Goal: Transaction & Acquisition: Purchase product/service

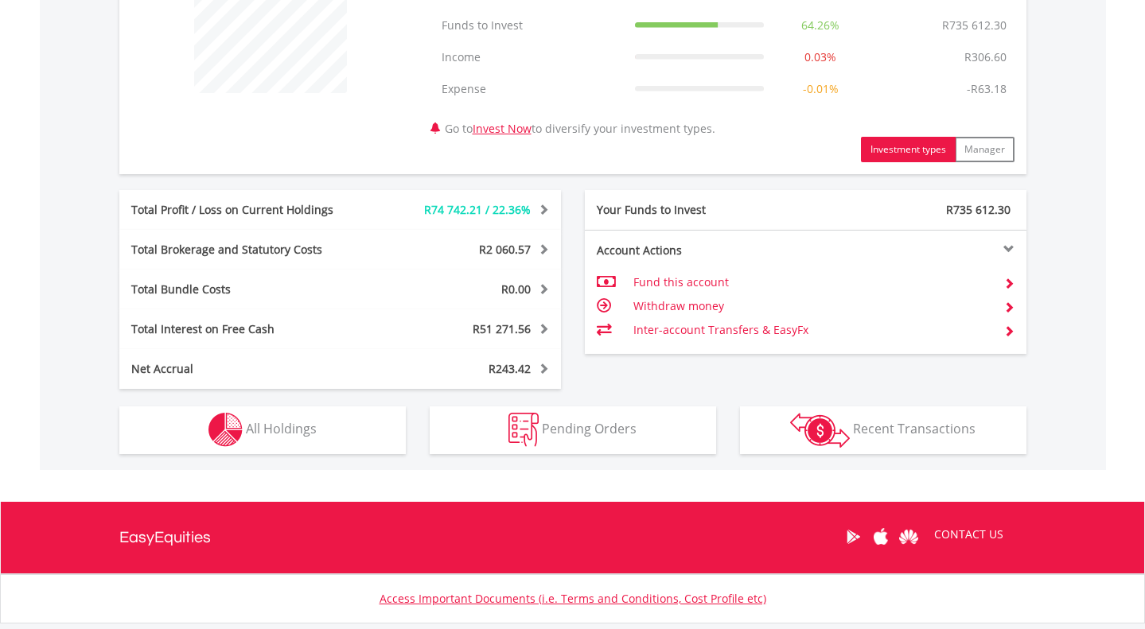
scroll to position [683, 0]
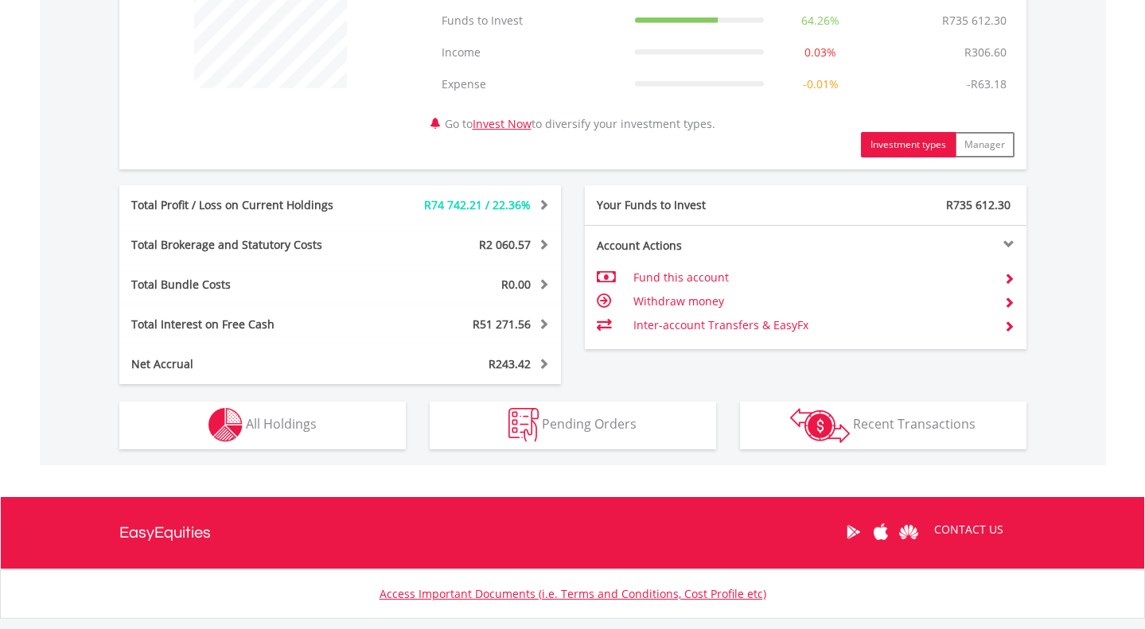
click at [318, 427] on button "Holdings All Holdings" at bounding box center [262, 426] width 286 height 48
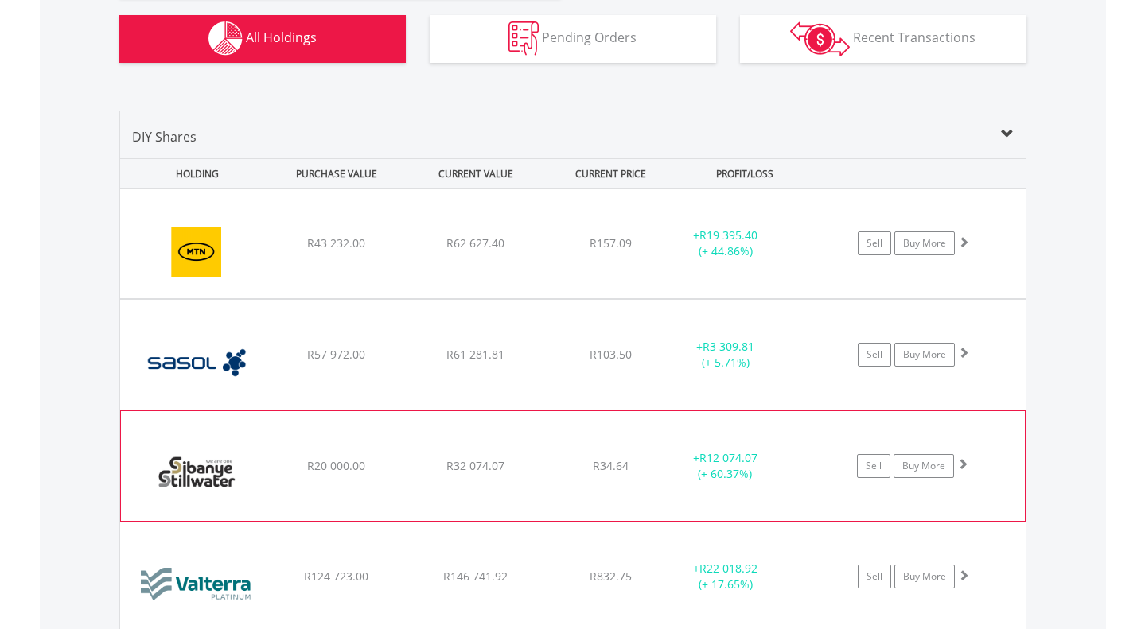
scroll to position [1069, 0]
click at [205, 470] on img at bounding box center [197, 475] width 137 height 86
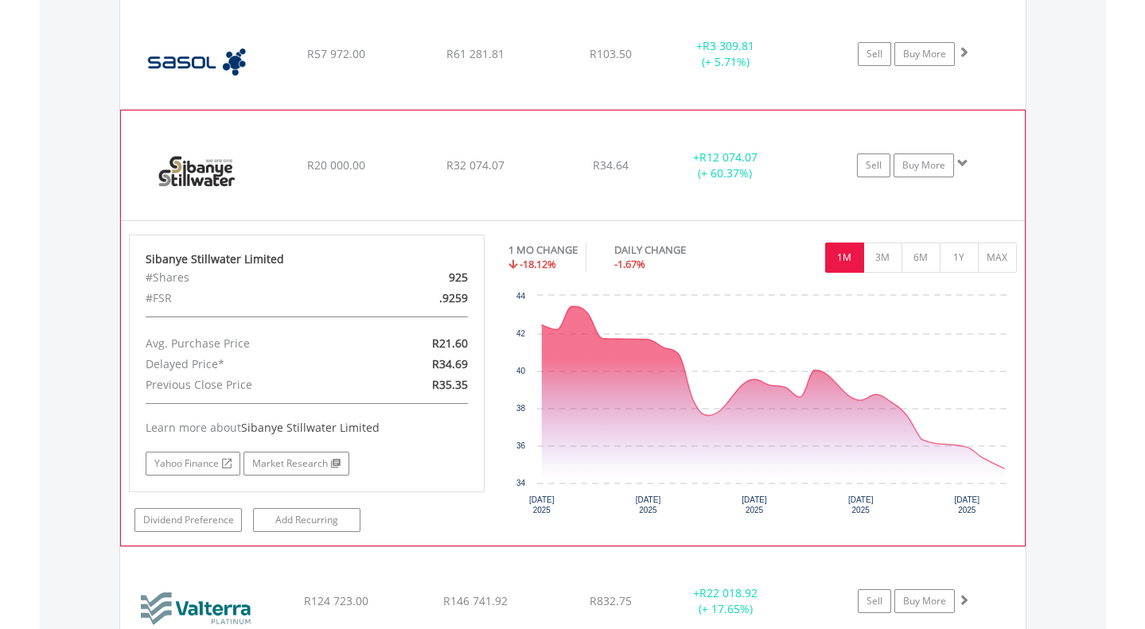
scroll to position [1374, 0]
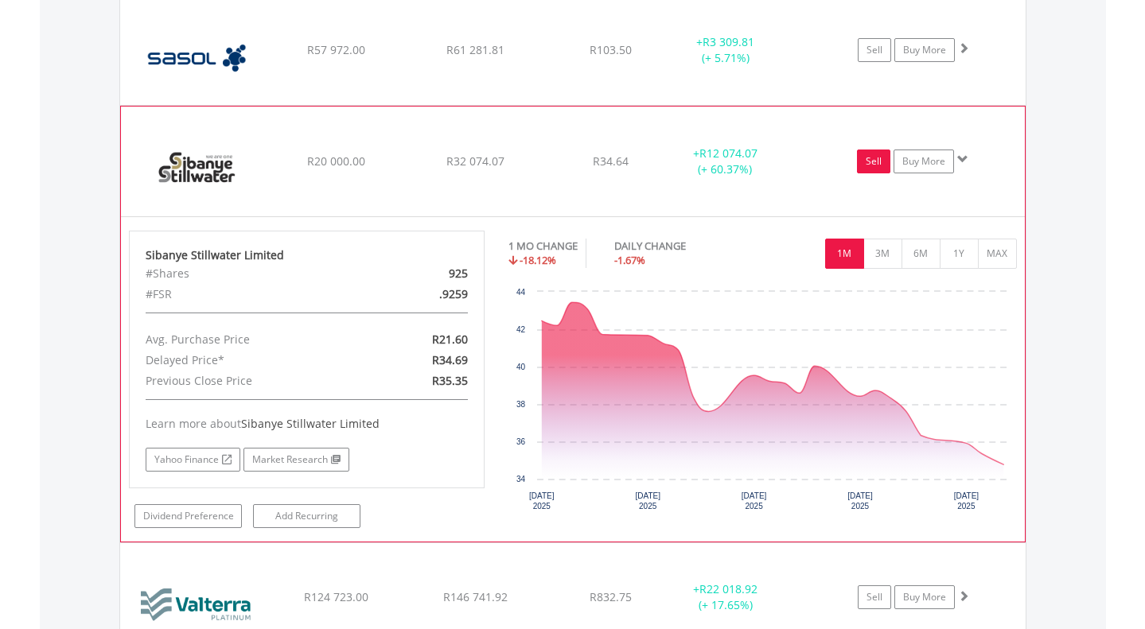
click at [880, 163] on link "Sell" at bounding box center [873, 162] width 33 height 24
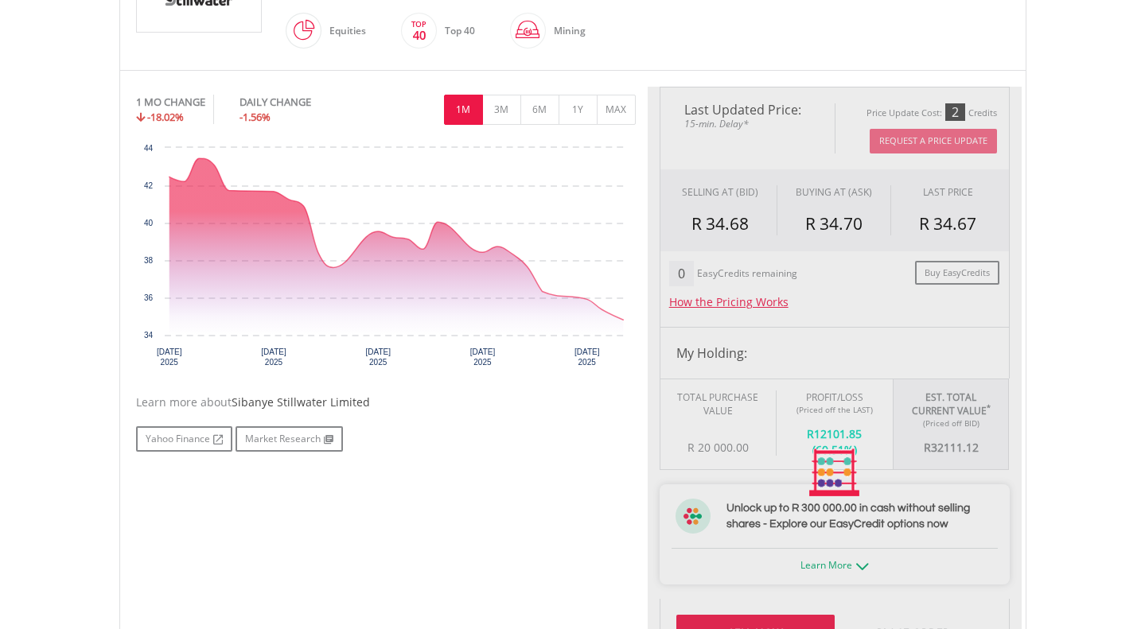
type input "********"
type input "******"
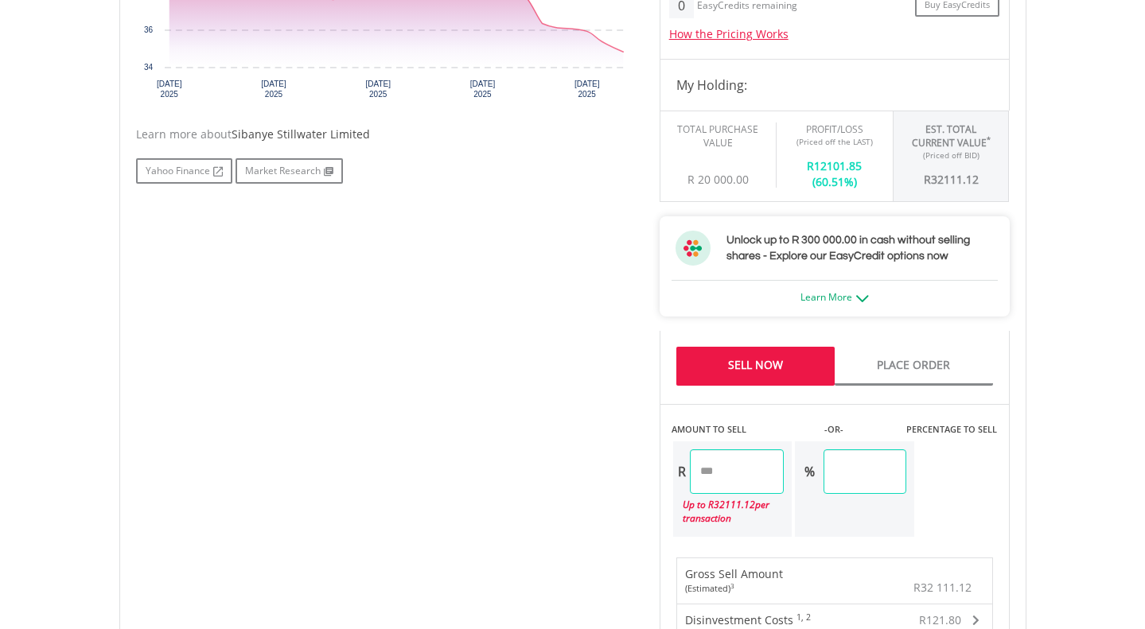
scroll to position [701, 0]
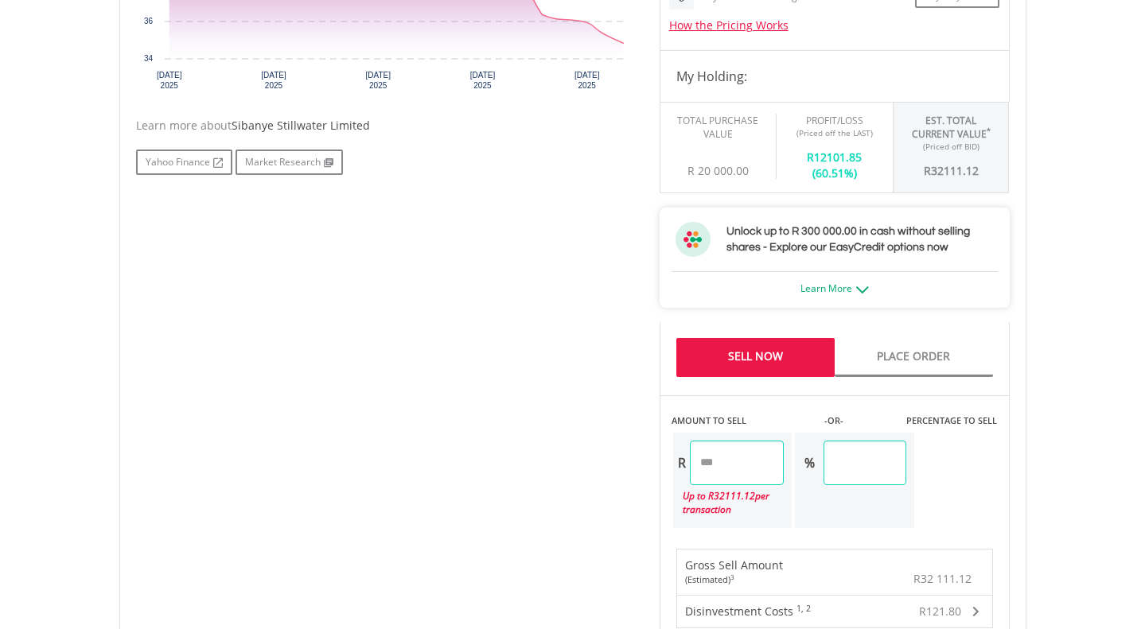
click at [750, 364] on link "Sell Now" at bounding box center [755, 357] width 158 height 39
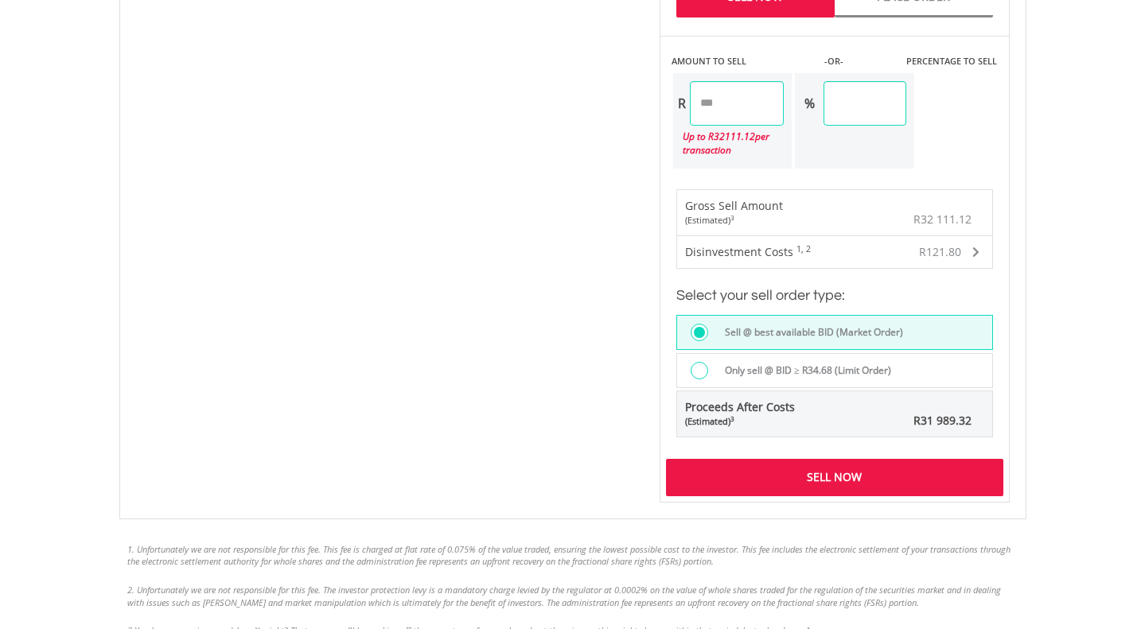
scroll to position [1071, 0]
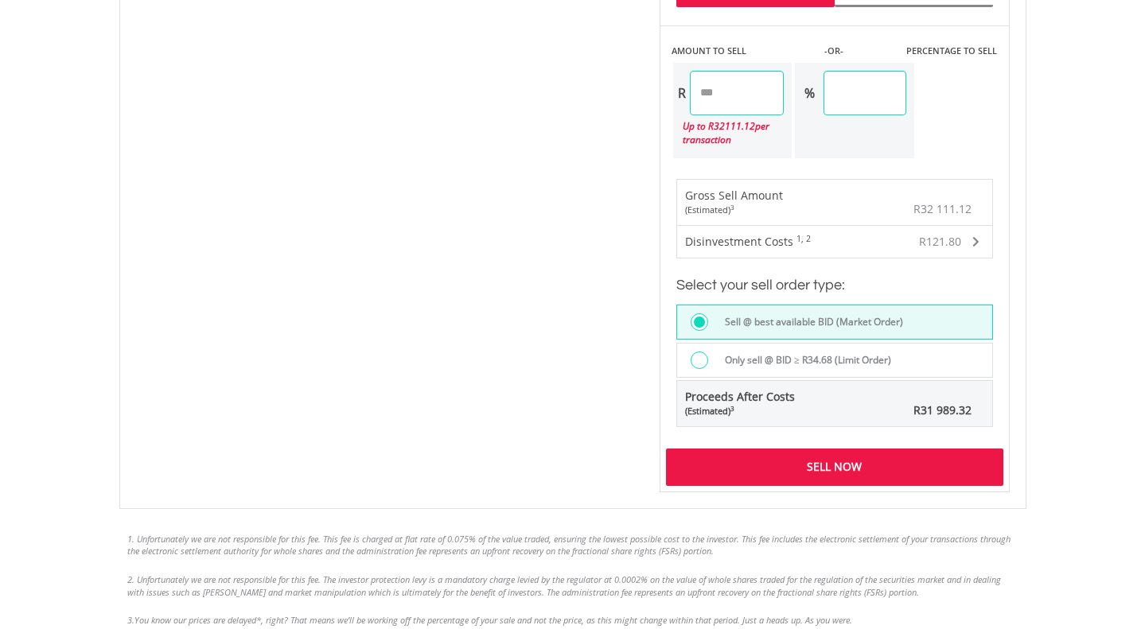
click at [798, 480] on div "Sell Now" at bounding box center [834, 467] width 337 height 37
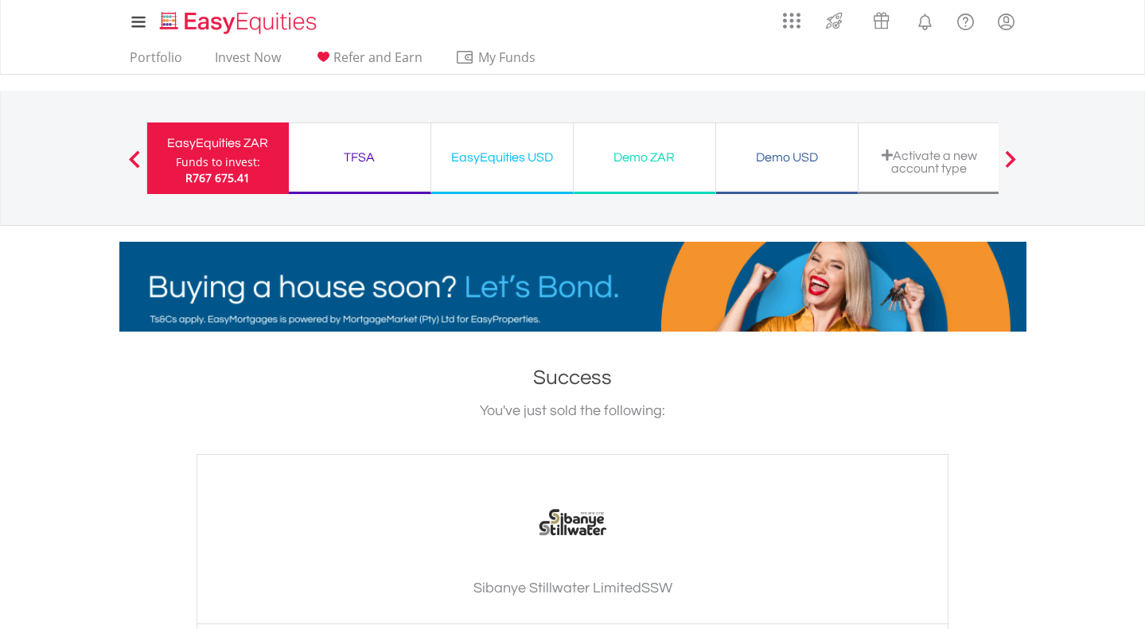
click at [213, 140] on div "EasyEquities ZAR" at bounding box center [218, 143] width 123 height 22
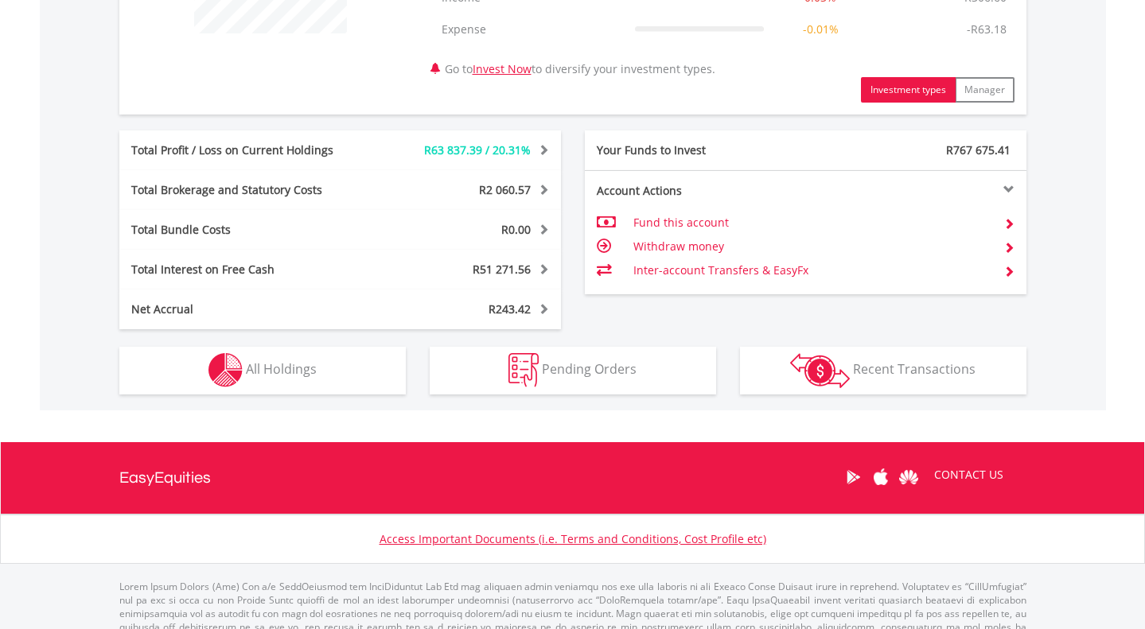
scroll to position [742, 0]
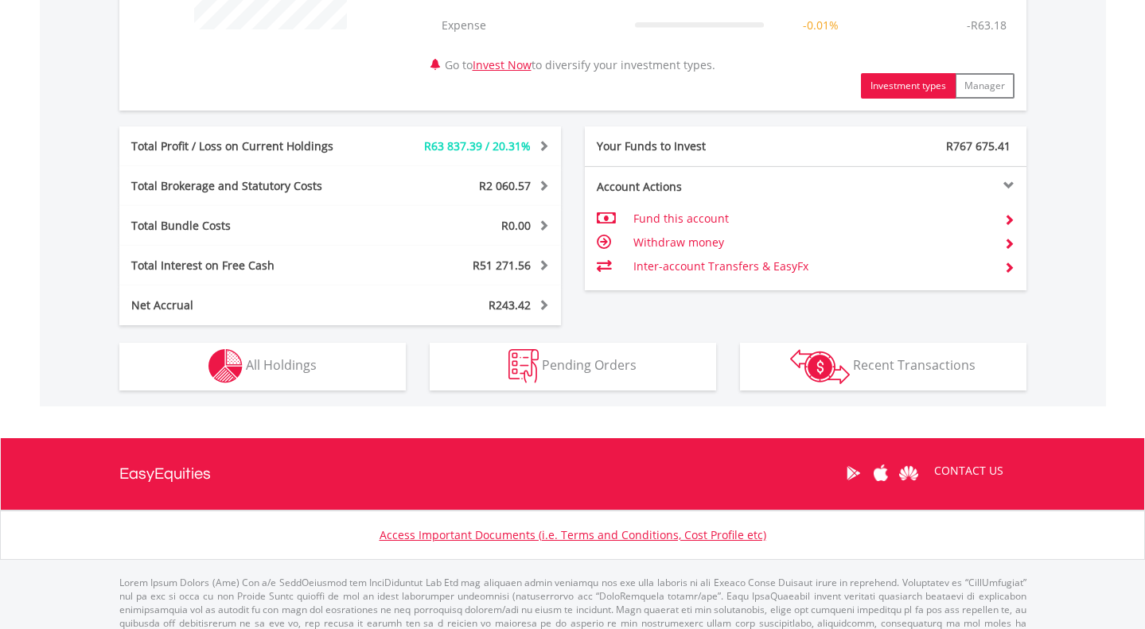
click at [333, 366] on button "Holdings All Holdings" at bounding box center [262, 367] width 286 height 48
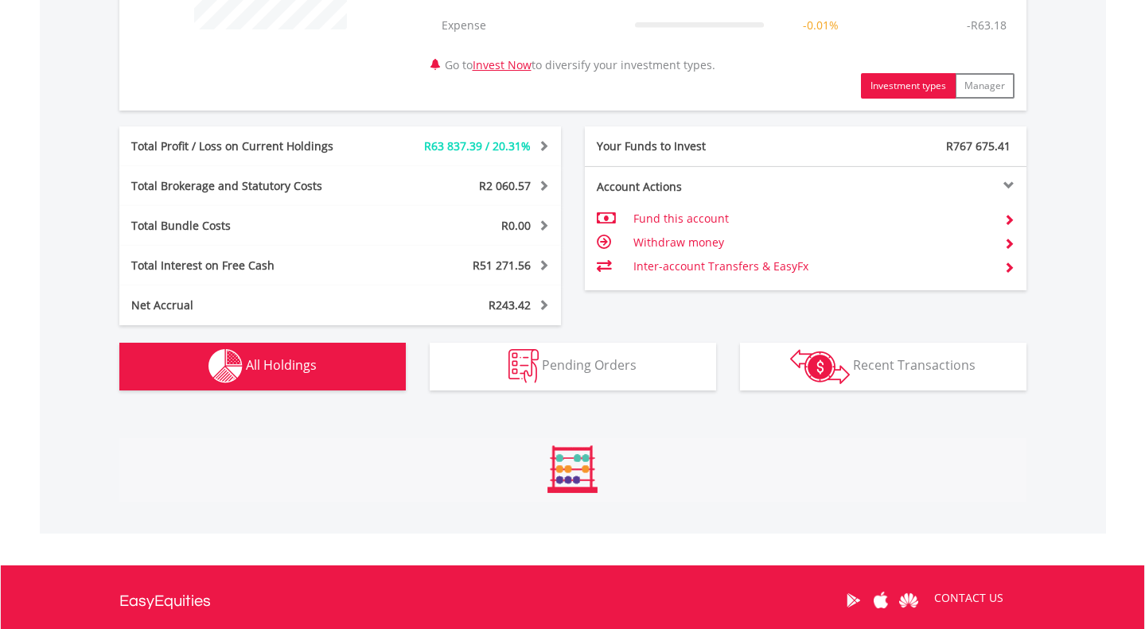
scroll to position [1179, 0]
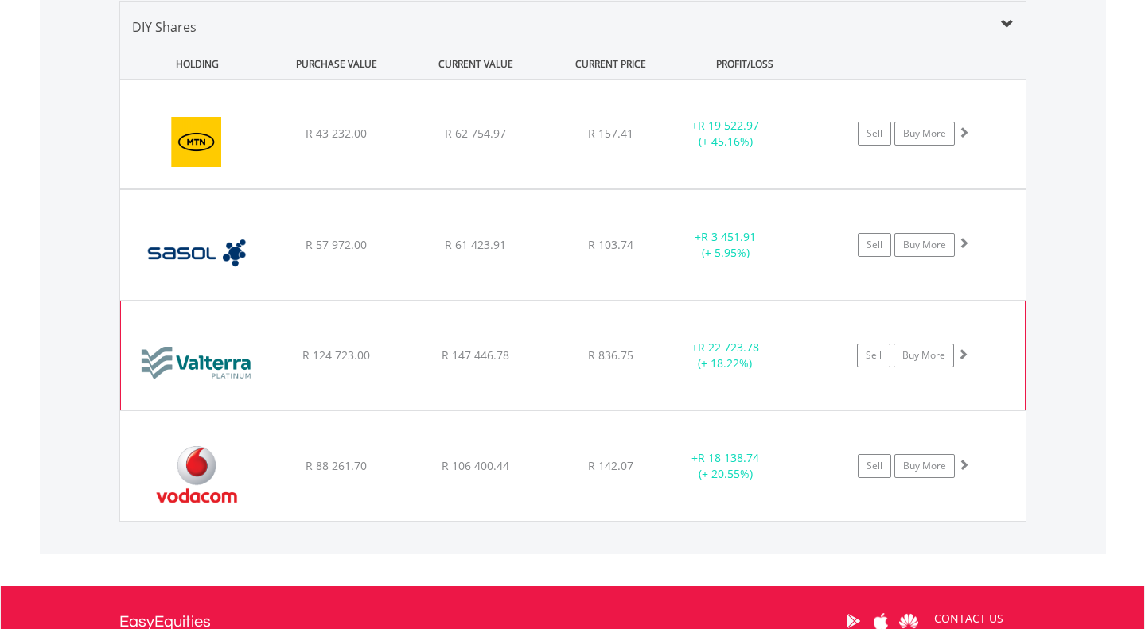
click at [233, 365] on img at bounding box center [197, 364] width 137 height 84
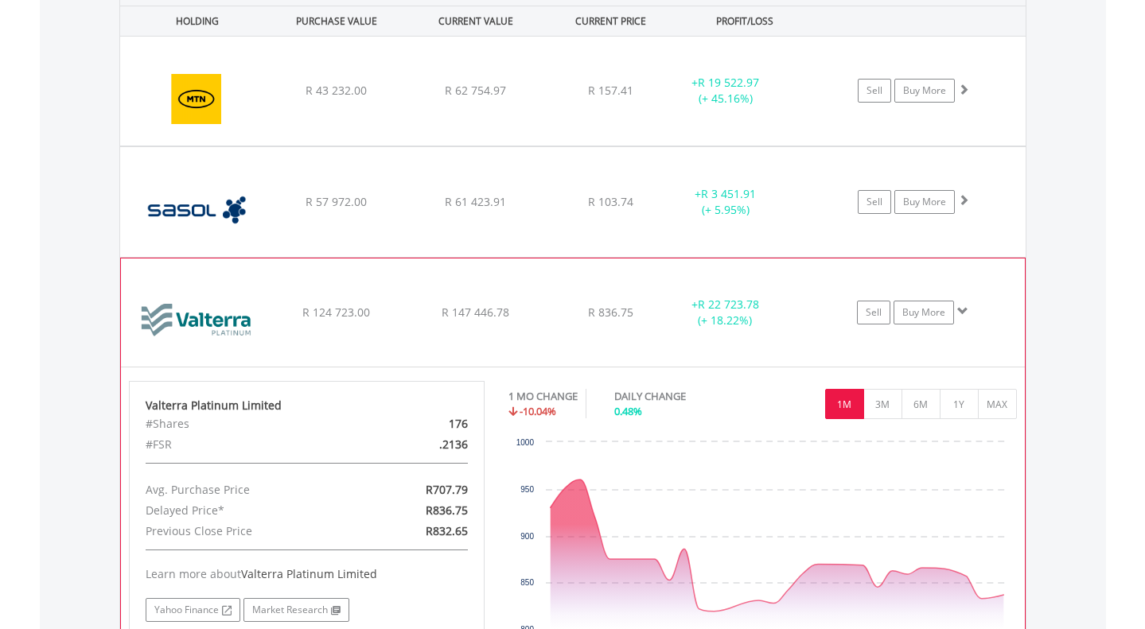
scroll to position [1218, 0]
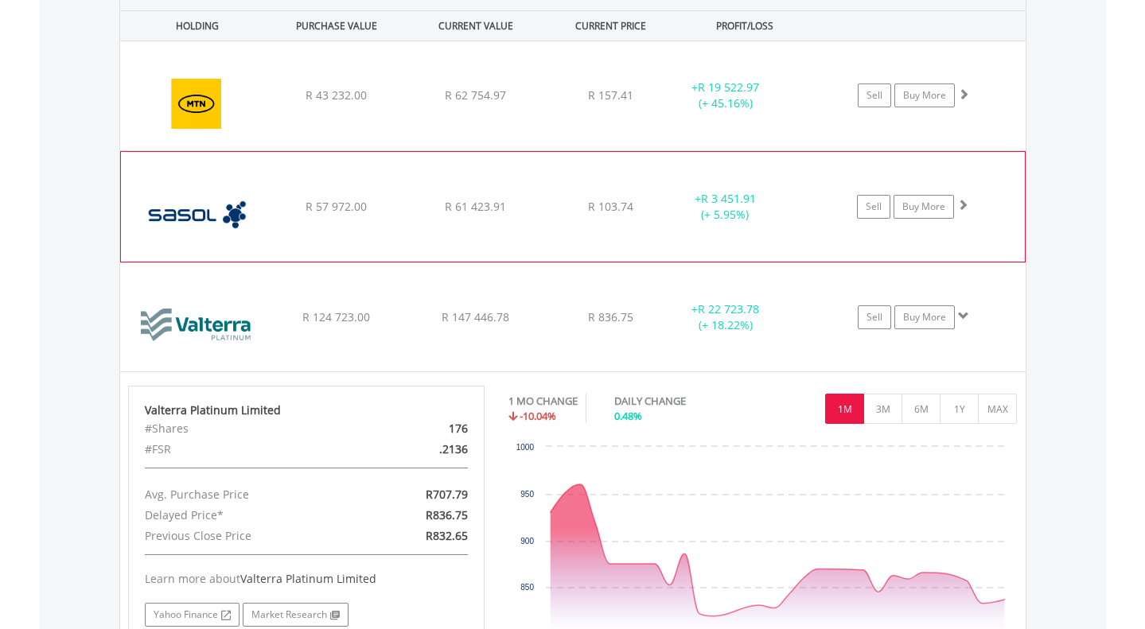
click at [193, 210] on img at bounding box center [197, 215] width 137 height 86
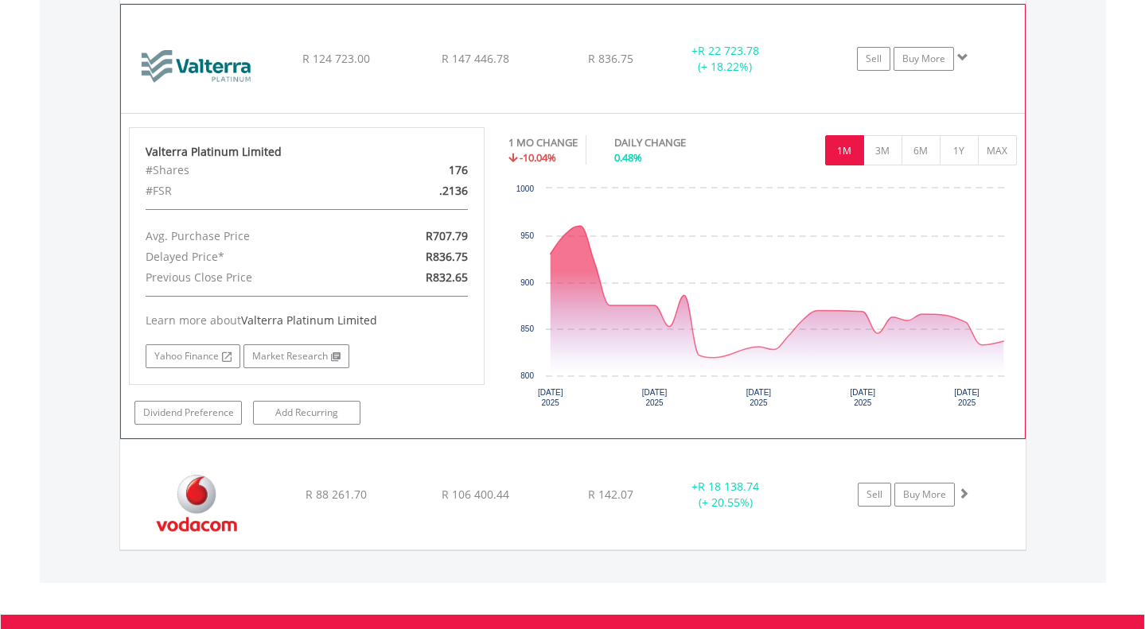
scroll to position [1803, 0]
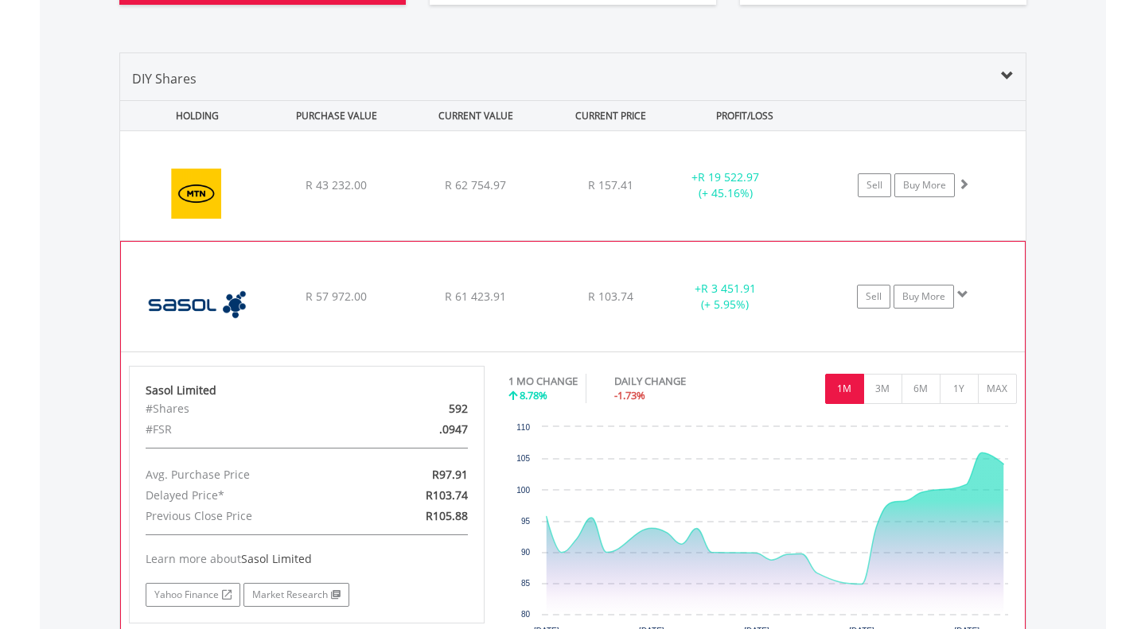
scroll to position [1120, 0]
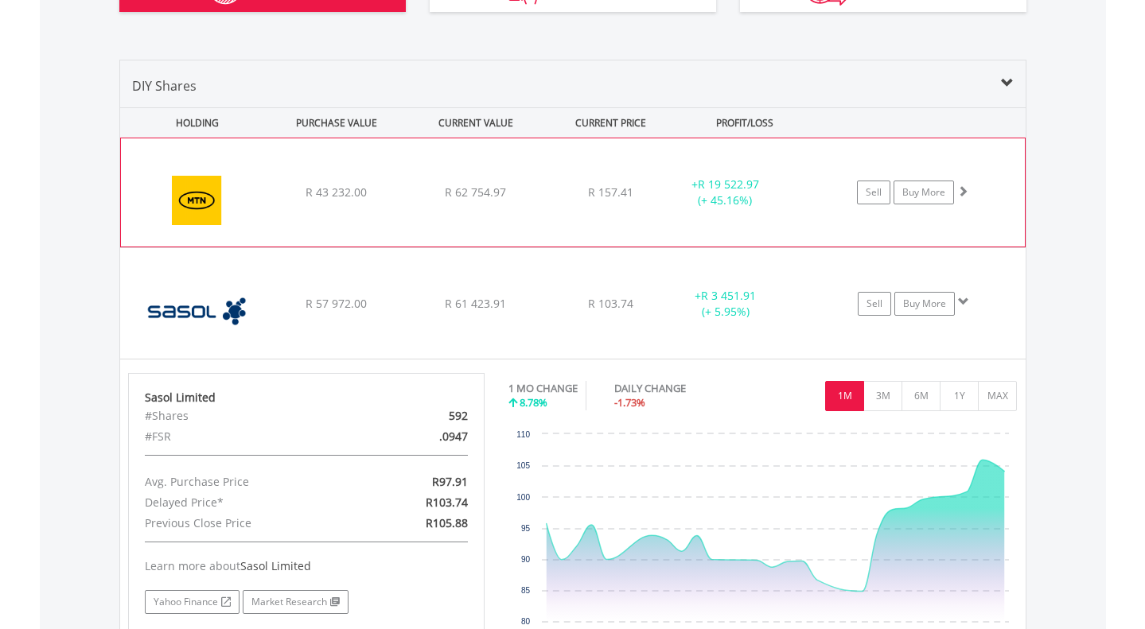
click at [347, 178] on div "﻿ MTN Group Limited R 43 232.00 R 62 754.97 R 157.41 + R 19 522.97 (+ 45.16%) S…" at bounding box center [573, 192] width 904 height 108
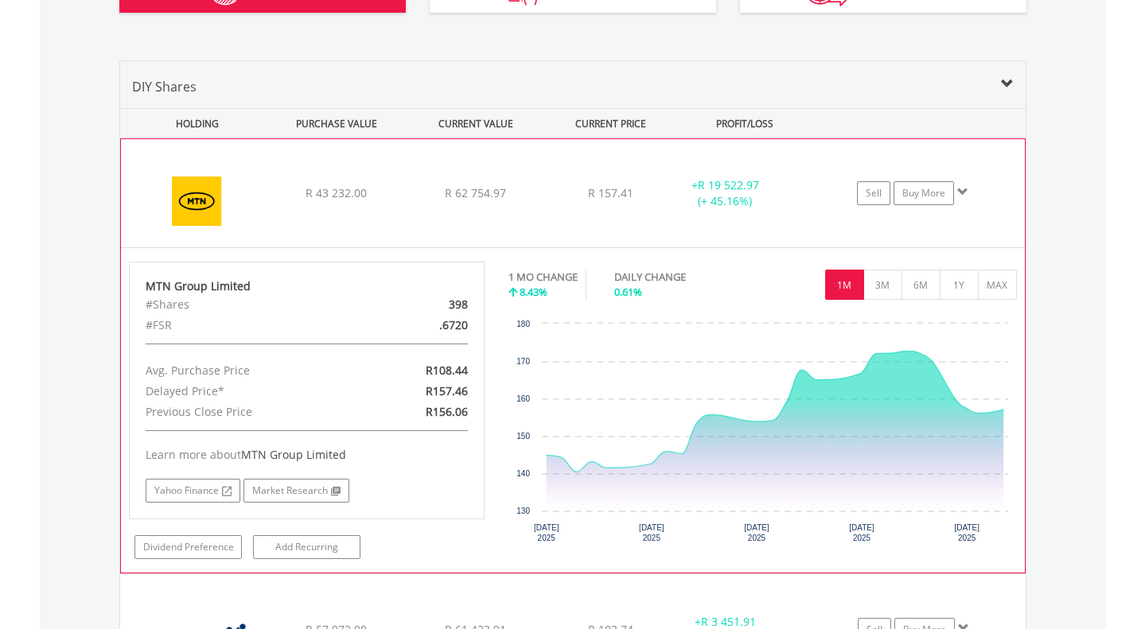
scroll to position [1120, 0]
click at [428, 180] on div "﻿ MTN Group Limited R 43 232.00 R 62 754.97 R 157.41 + R 19 522.97 (+ 45.16%) S…" at bounding box center [573, 193] width 904 height 108
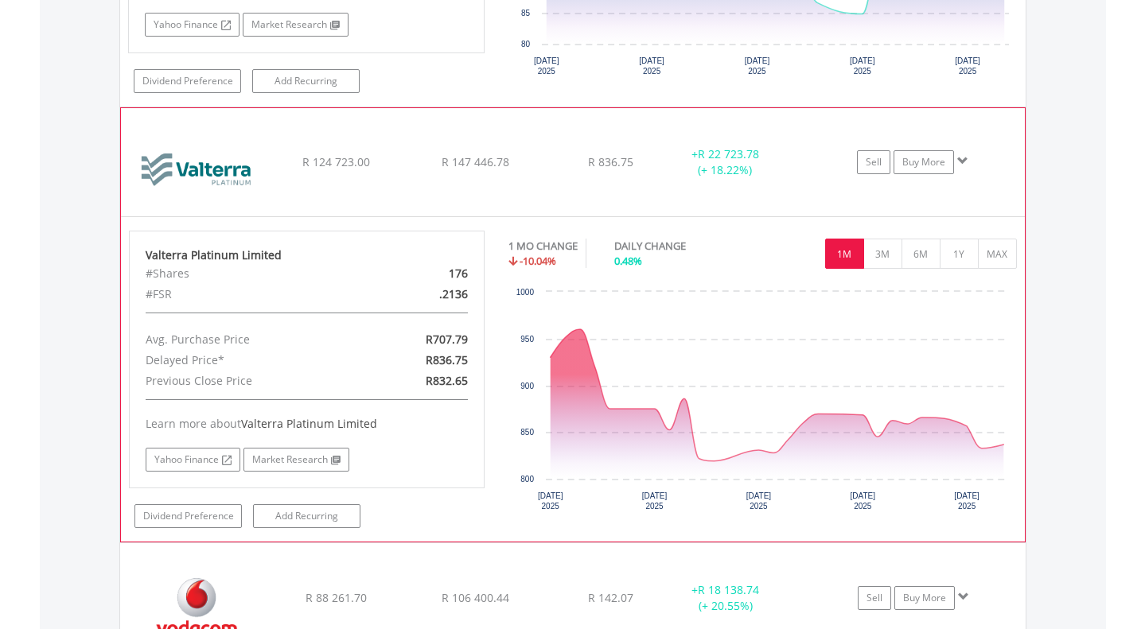
scroll to position [1630, 0]
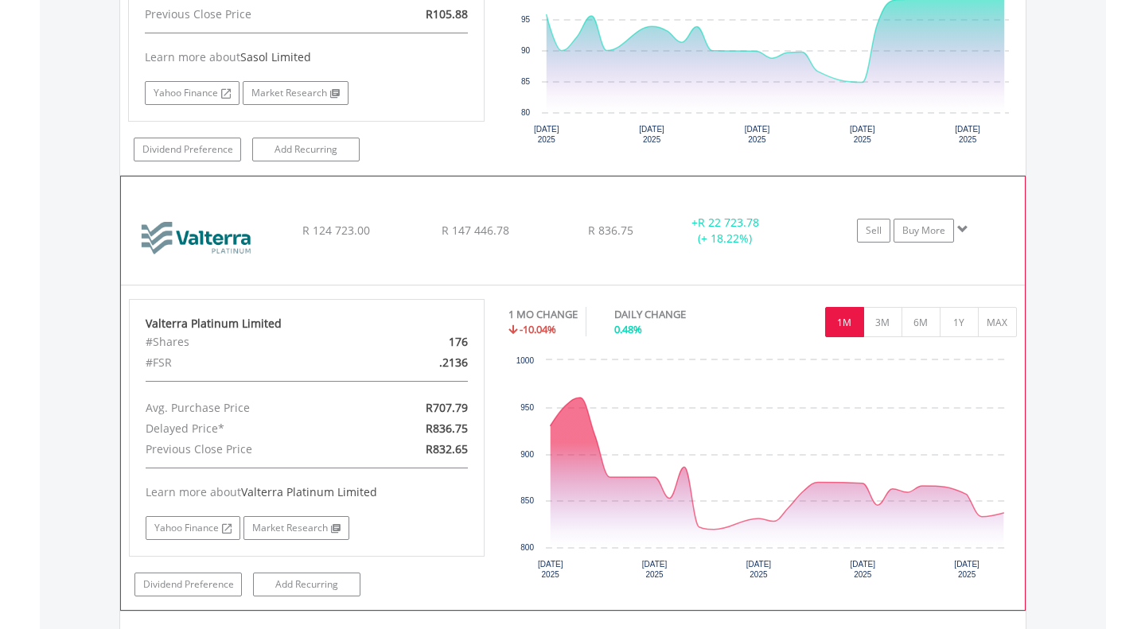
click at [246, 229] on img at bounding box center [197, 239] width 137 height 84
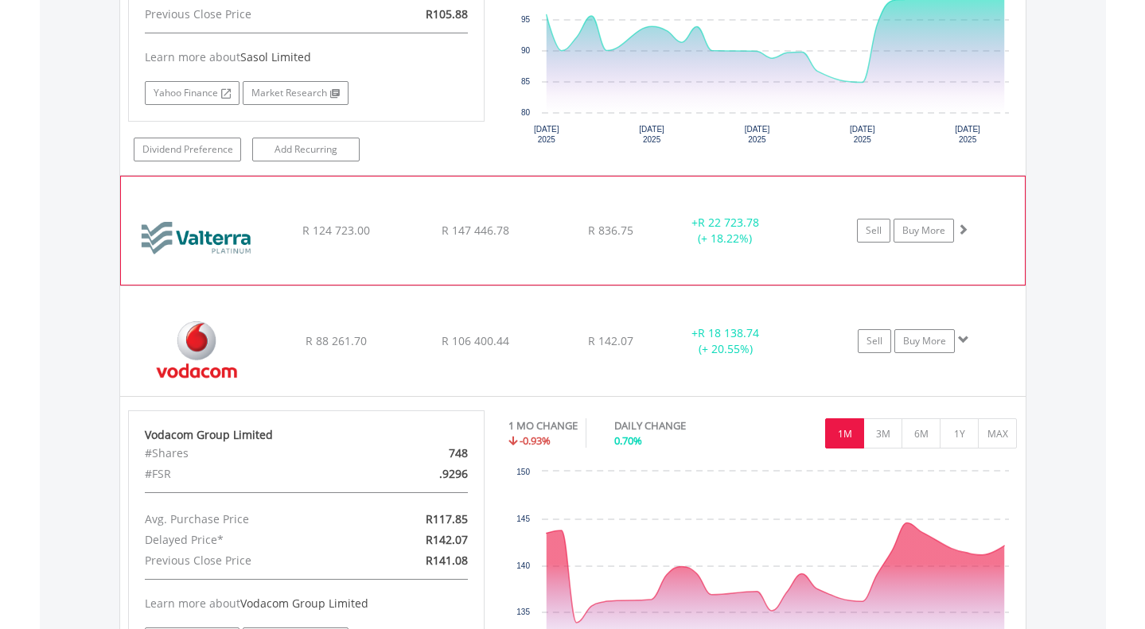
click at [238, 230] on img at bounding box center [197, 239] width 137 height 84
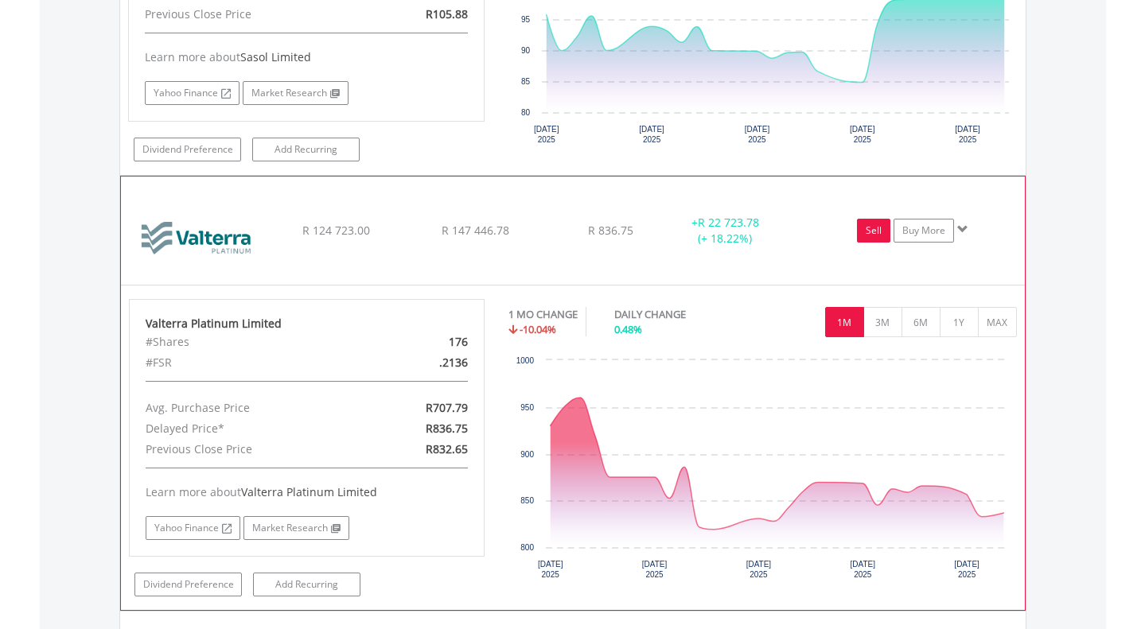
click at [867, 228] on link "Sell" at bounding box center [873, 231] width 33 height 24
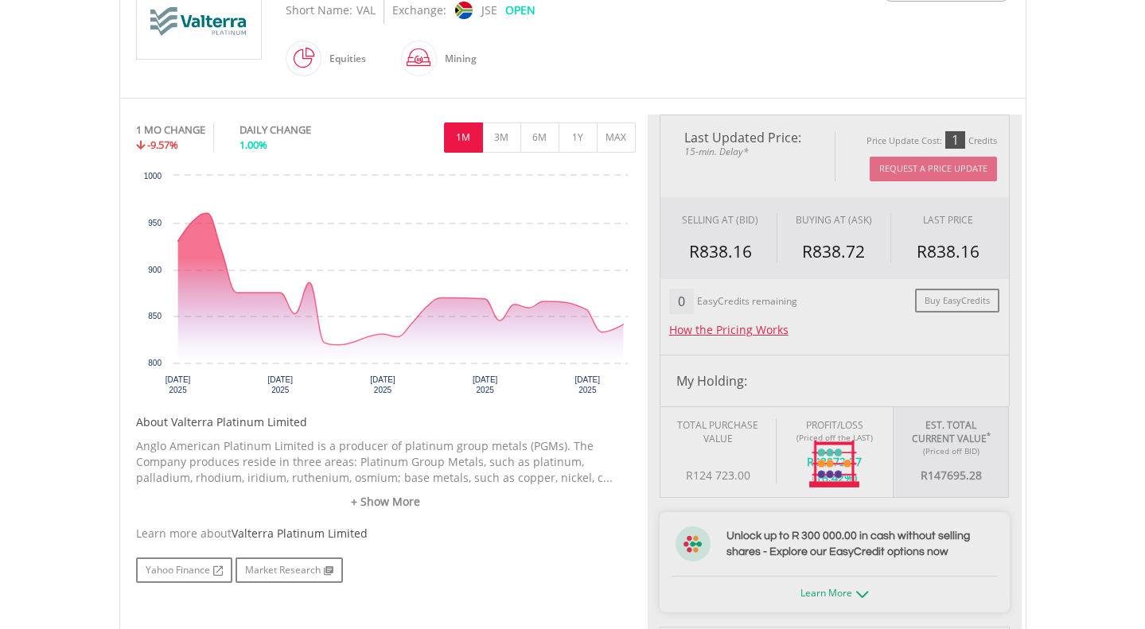
type input "*********"
type input "******"
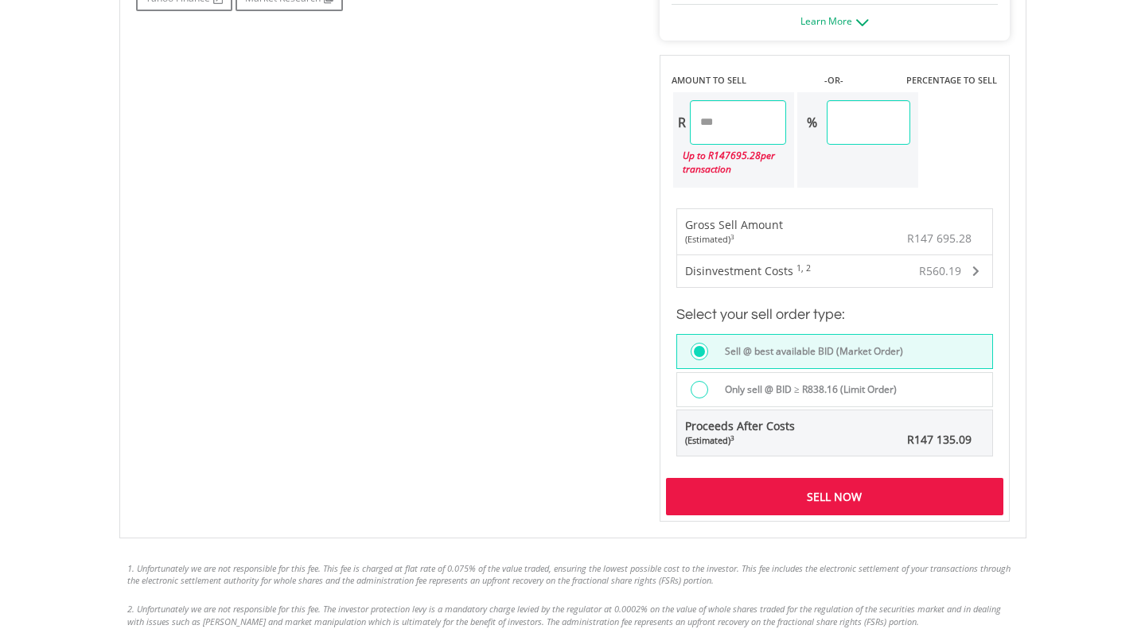
scroll to position [980, 0]
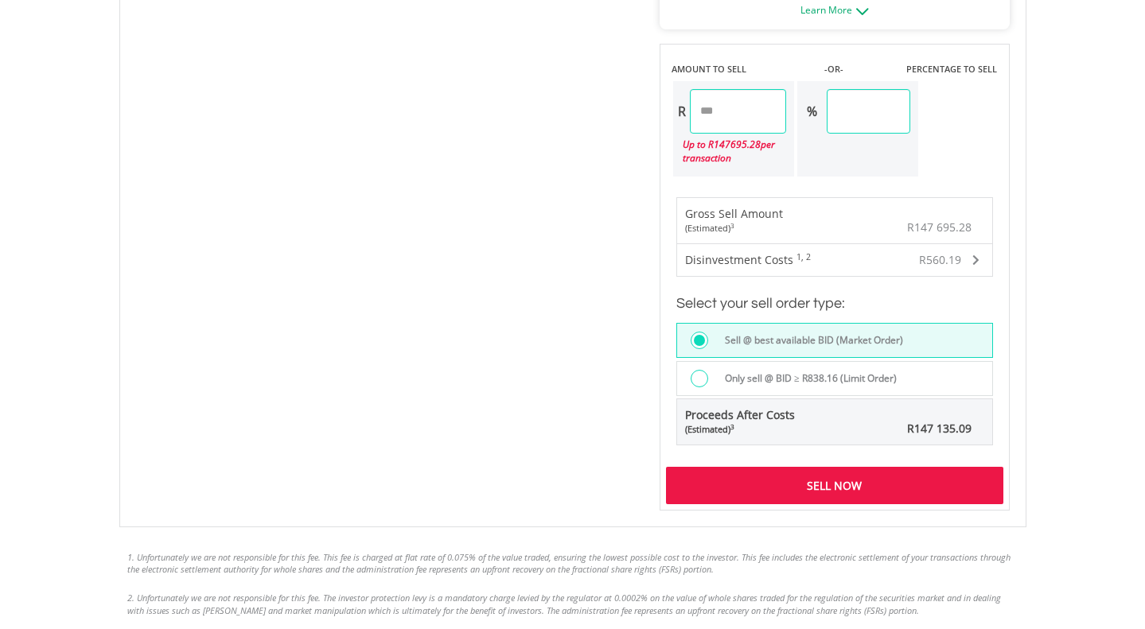
click at [825, 500] on div "Sell Now" at bounding box center [834, 485] width 337 height 37
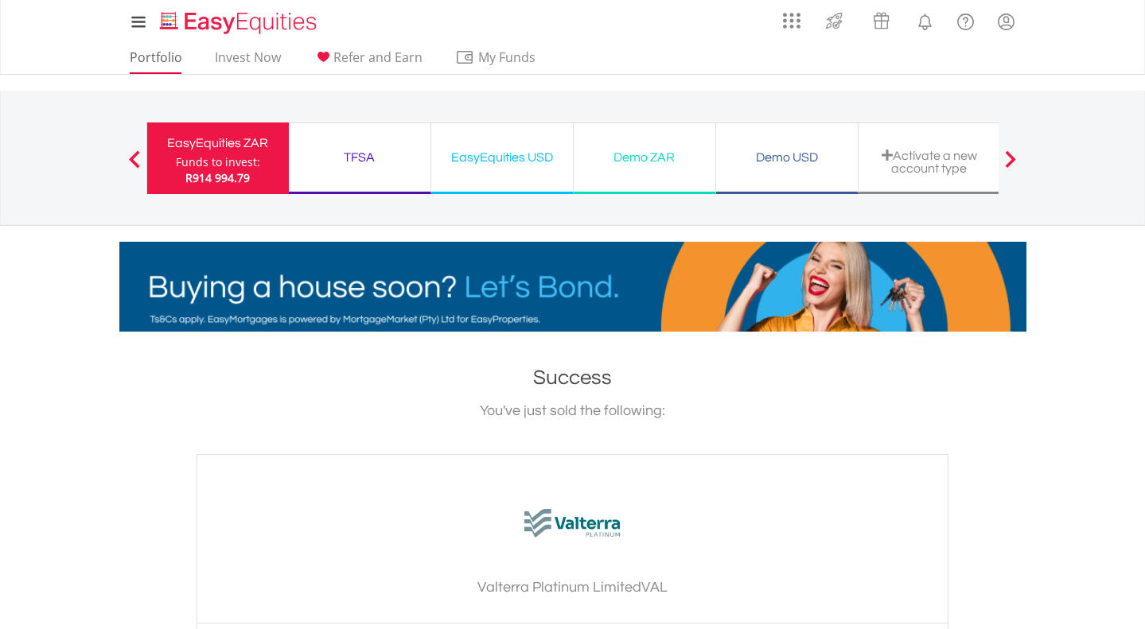
click at [149, 60] on link "Portfolio" at bounding box center [155, 61] width 65 height 25
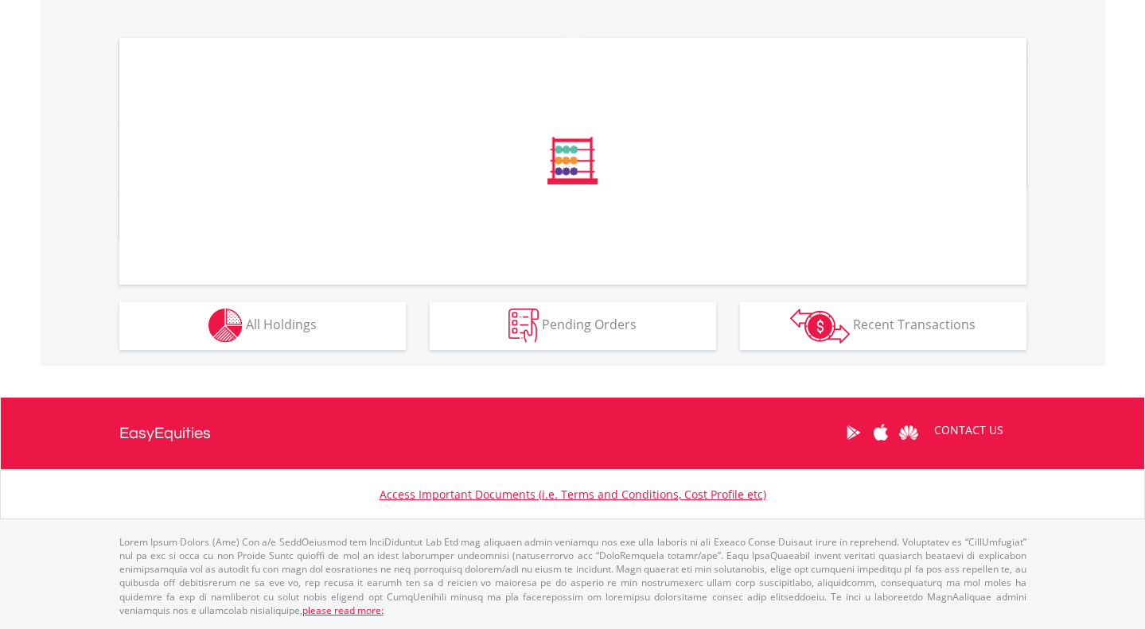
scroll to position [466, 0]
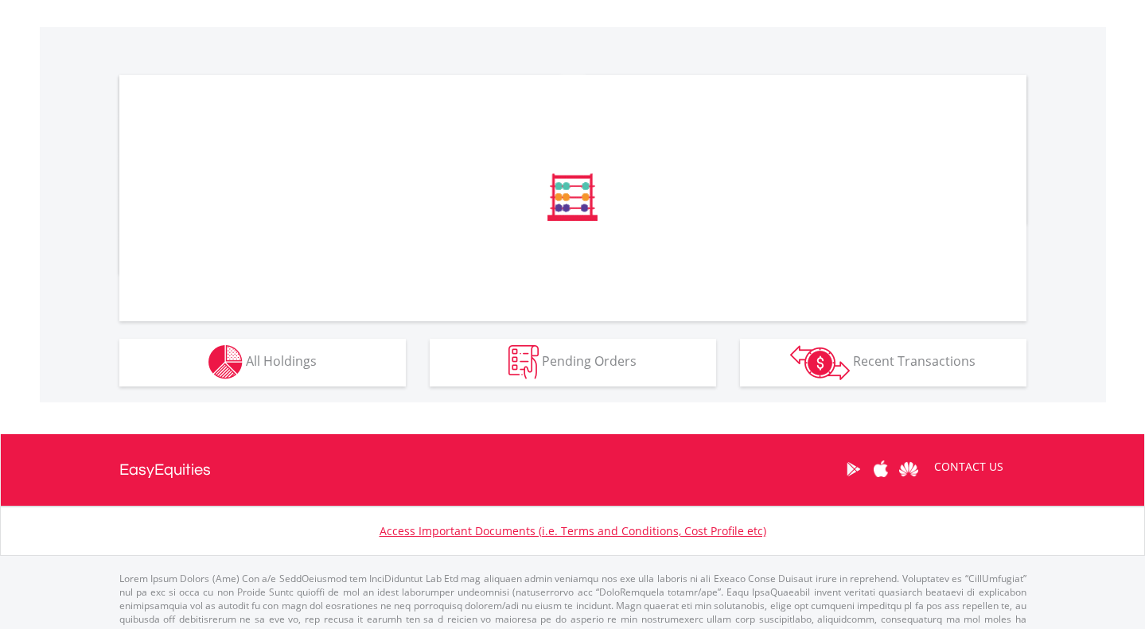
click at [330, 368] on button "Holdings All Holdings" at bounding box center [262, 363] width 286 height 48
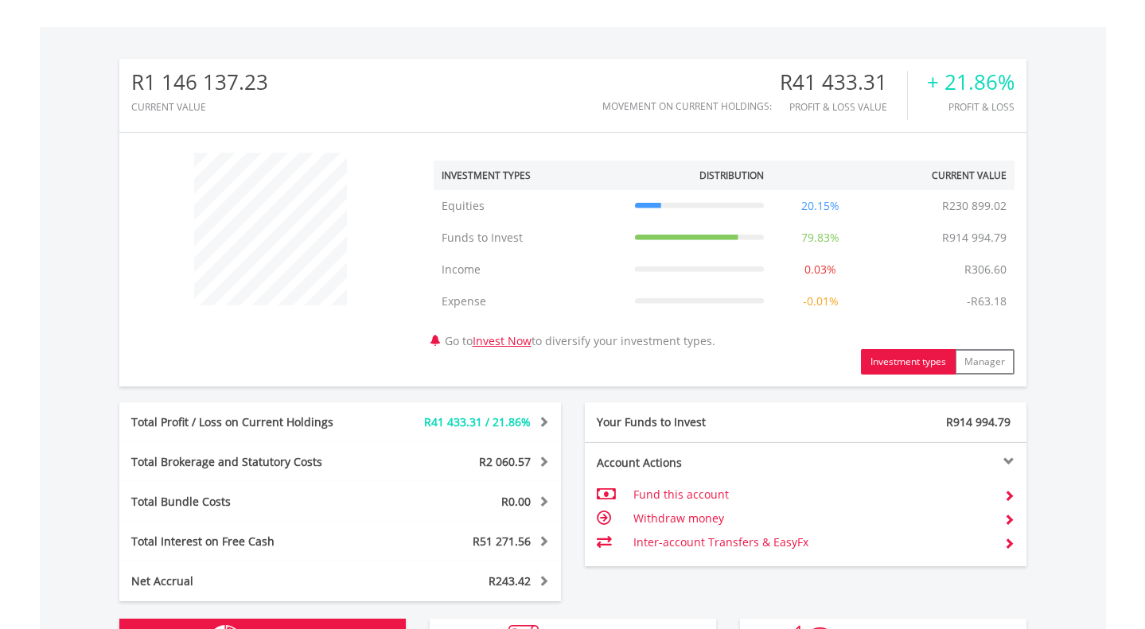
scroll to position [1179, 0]
